Goal: Entertainment & Leisure: Consume media (video, audio)

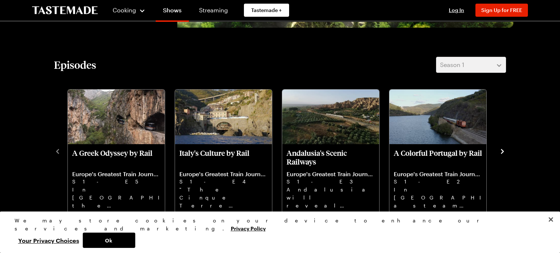
scroll to position [195, 0]
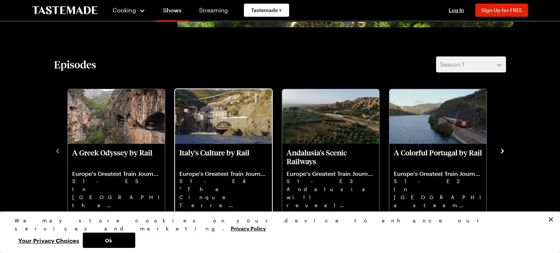
click at [187, 149] on p "Italy's Culture by Rail" at bounding box center [223, 157] width 88 height 18
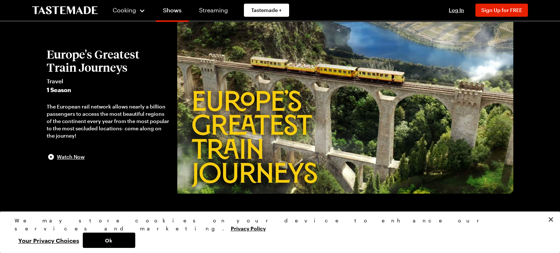
scroll to position [0, 0]
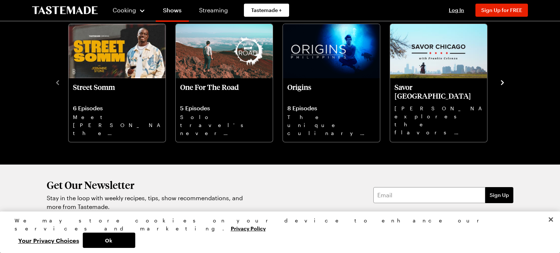
scroll to position [579, 0]
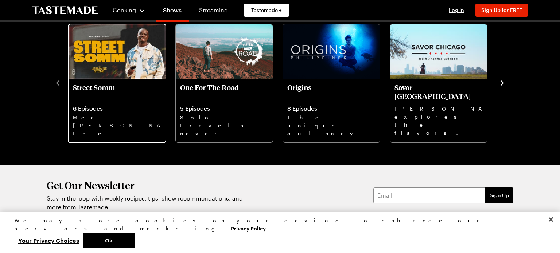
click at [117, 67] on img "1 / 10" at bounding box center [117, 51] width 97 height 55
